Goal: Contribute content: Add original content to the website for others to see

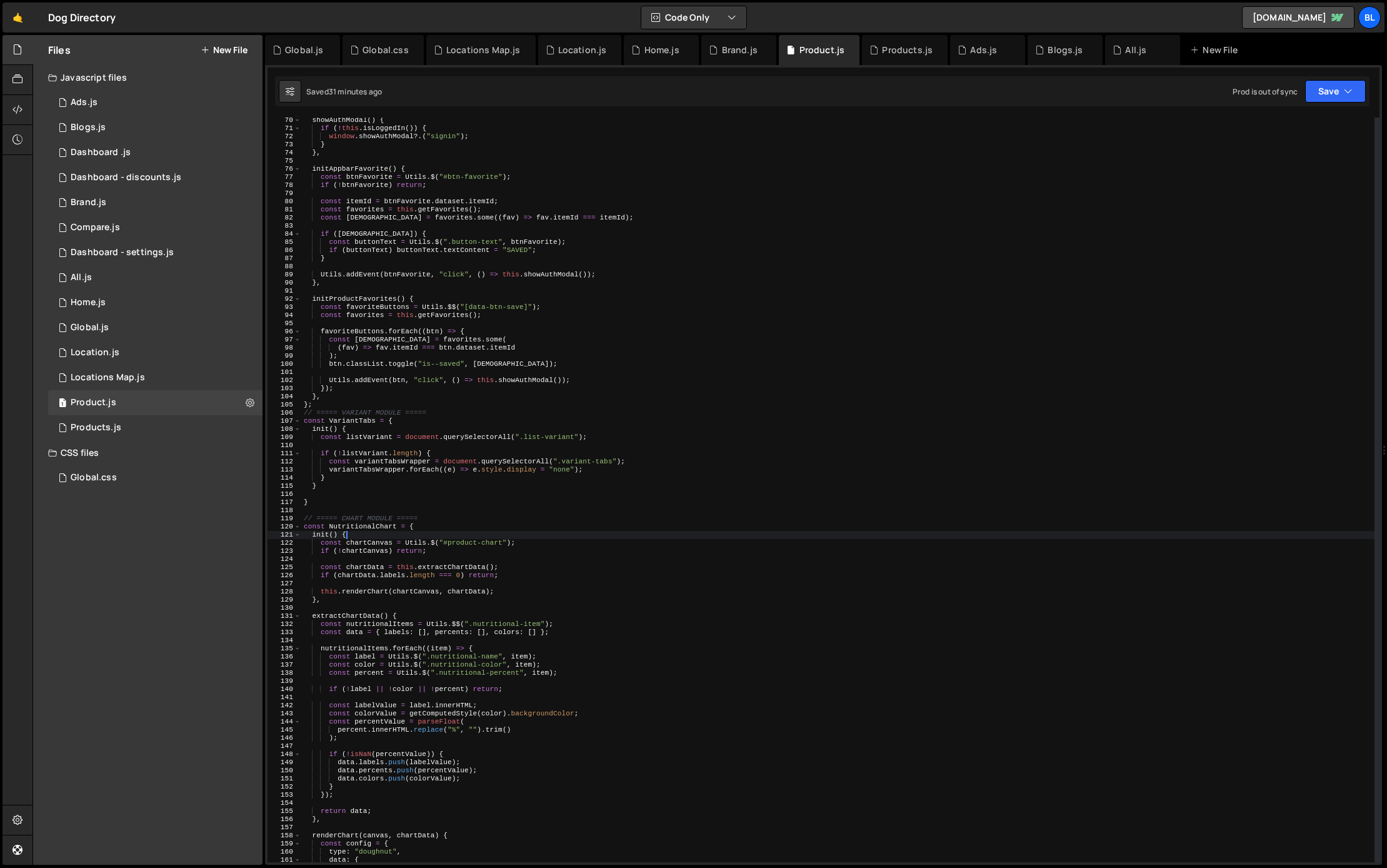
scroll to position [562, 0]
click at [347, 424] on div "showAuthModal ( ) { if ( ! this . isLoggedIn ( )) { window . showAuthModal ?. (…" at bounding box center [838, 496] width 1073 height 761
type textarea "const VariantTabs = {"
click at [359, 424] on div "showAuthModal ( ) { if ( ! this . isLoggedIn ( )) { window . showAuthModal ?. (…" at bounding box center [838, 496] width 1073 height 761
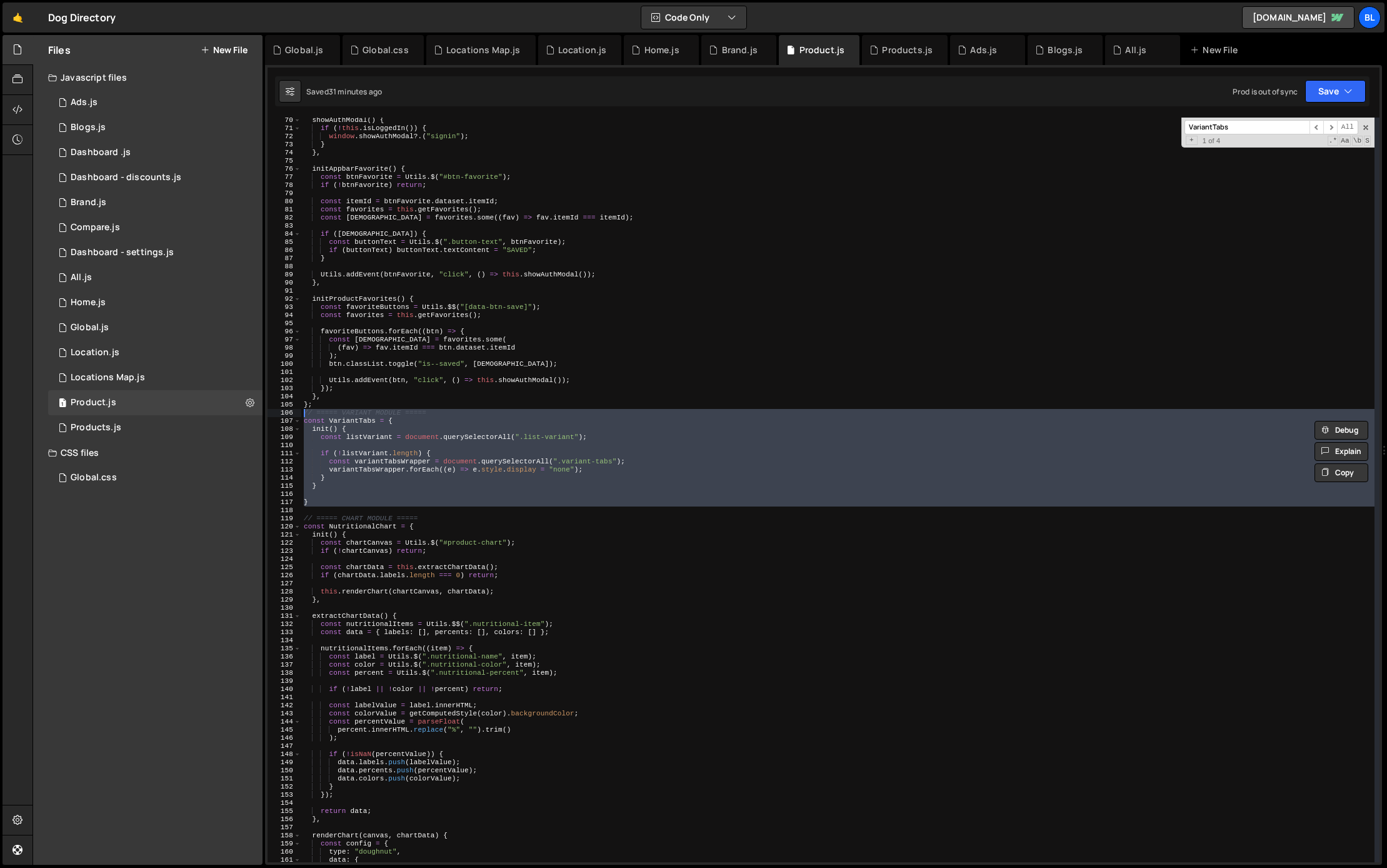
drag, startPoint x: 312, startPoint y: 506, endPoint x: 290, endPoint y: 412, distance: 96.5
click at [290, 412] on div "70 71 72 73 74 75 76 77 78 79 80 81 82 83 84 85 86 87 88 89 90 91 92 93 94 95 9…" at bounding box center [823, 489] width 1112 height 745
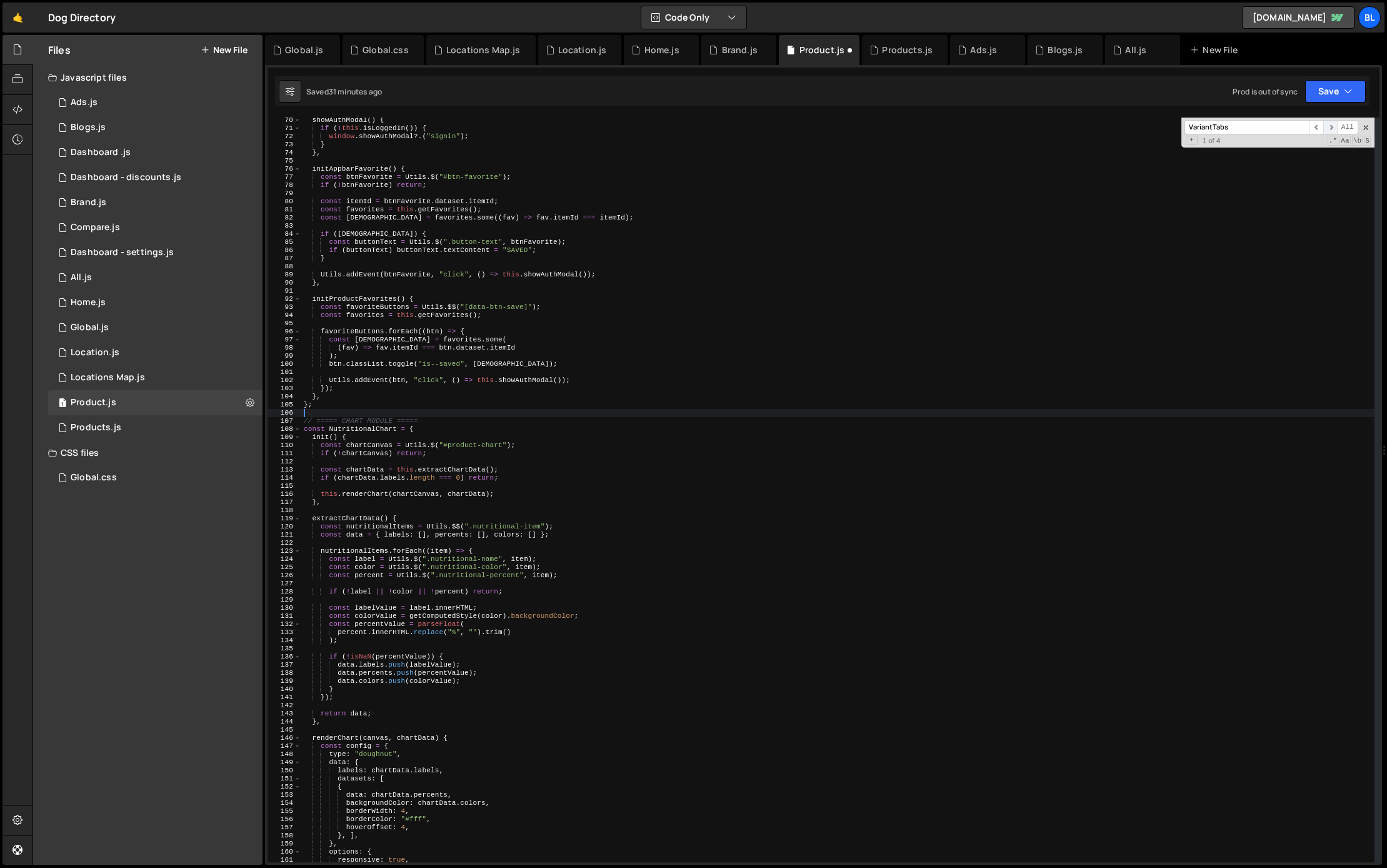
click at [1332, 129] on span "​" at bounding box center [1330, 127] width 14 height 14
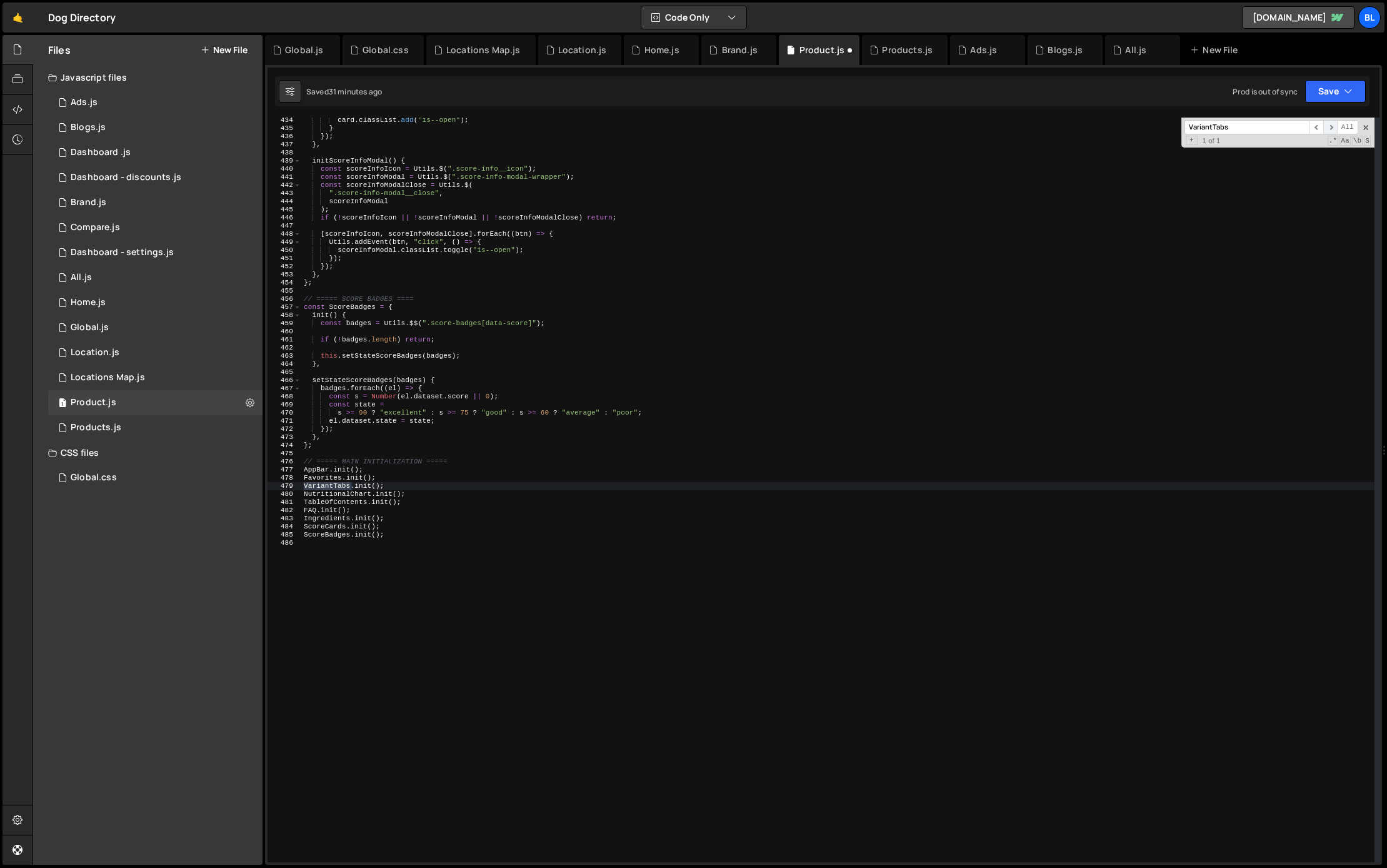
scroll to position [3521, 0]
click at [457, 478] on div "card . classList . add ( "is--open" ) ; } }) ; } , initScoreInfoModal ( ) { con…" at bounding box center [838, 496] width 1073 height 761
click at [431, 491] on div "card . classList . add ( "is--open" ) ; } }) ; } , initScoreInfoModal ( ) { con…" at bounding box center [838, 496] width 1073 height 761
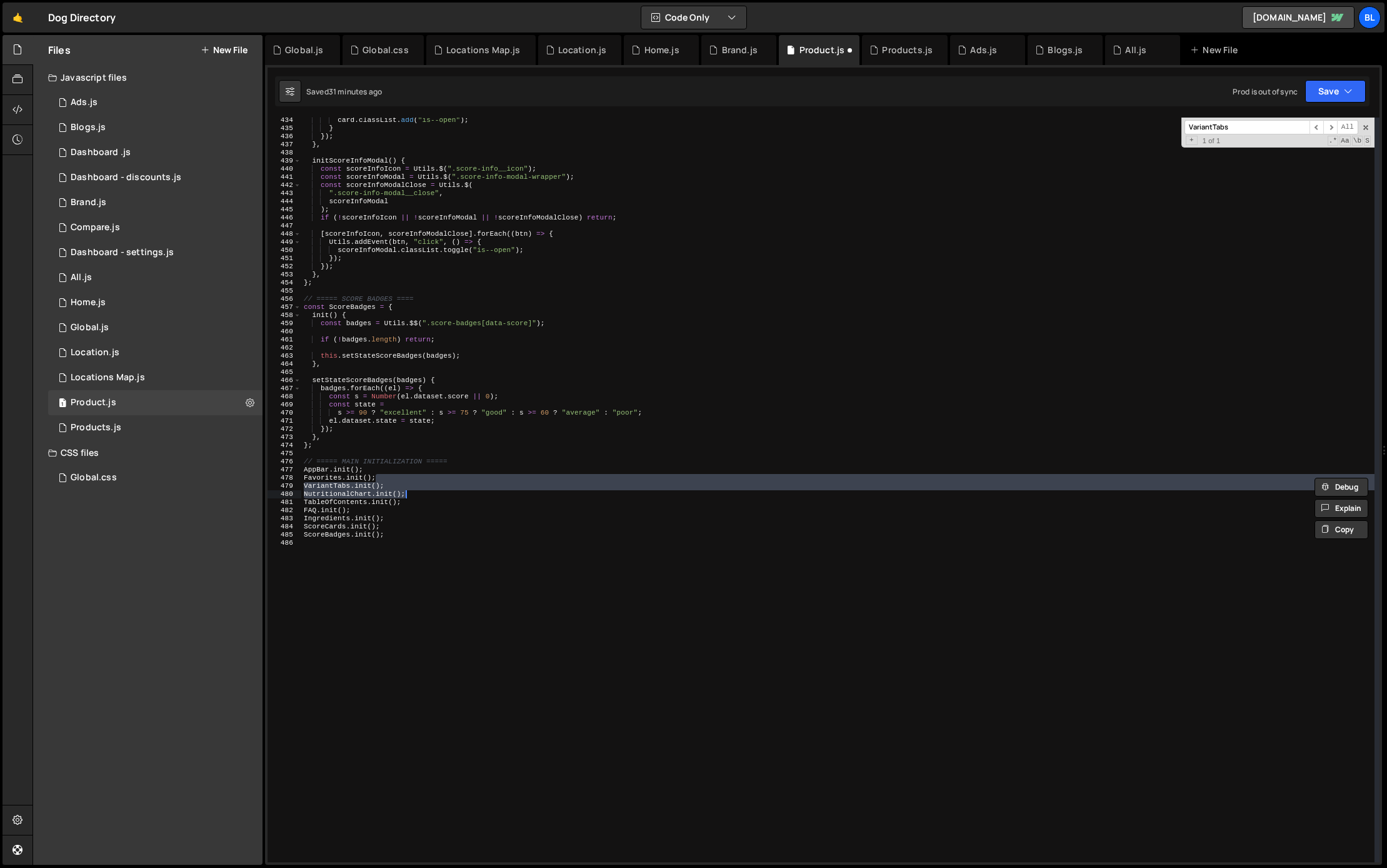
click at [422, 484] on div "card . classList . add ( "is--open" ) ; } }) ; } , initScoreInfoModal ( ) { con…" at bounding box center [838, 496] width 1073 height 761
type textarea "Favorites.init();"
